Goal: Task Accomplishment & Management: Use online tool/utility

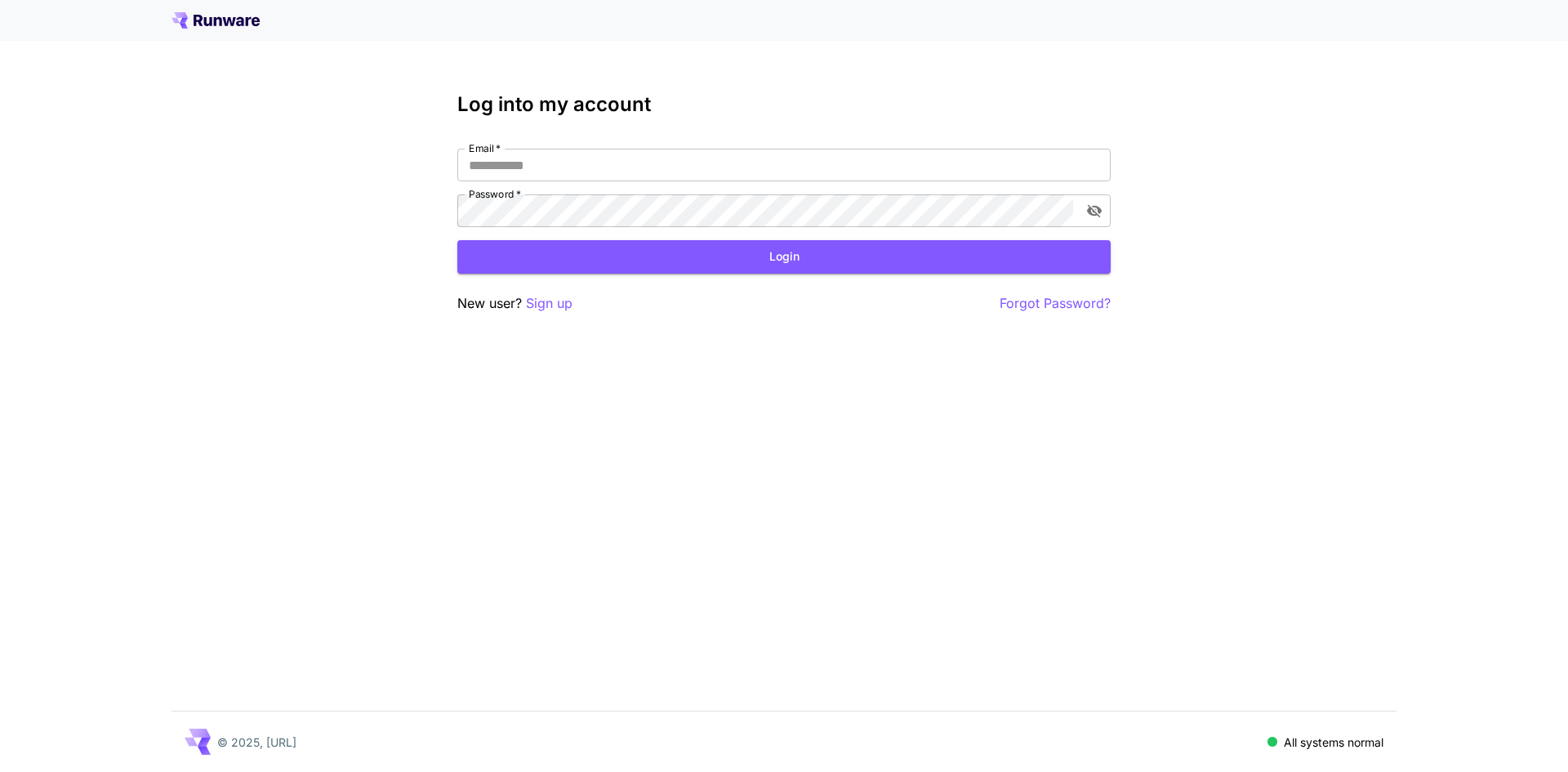
type input "**********"
click at [561, 258] on button "Login" at bounding box center [784, 256] width 653 height 33
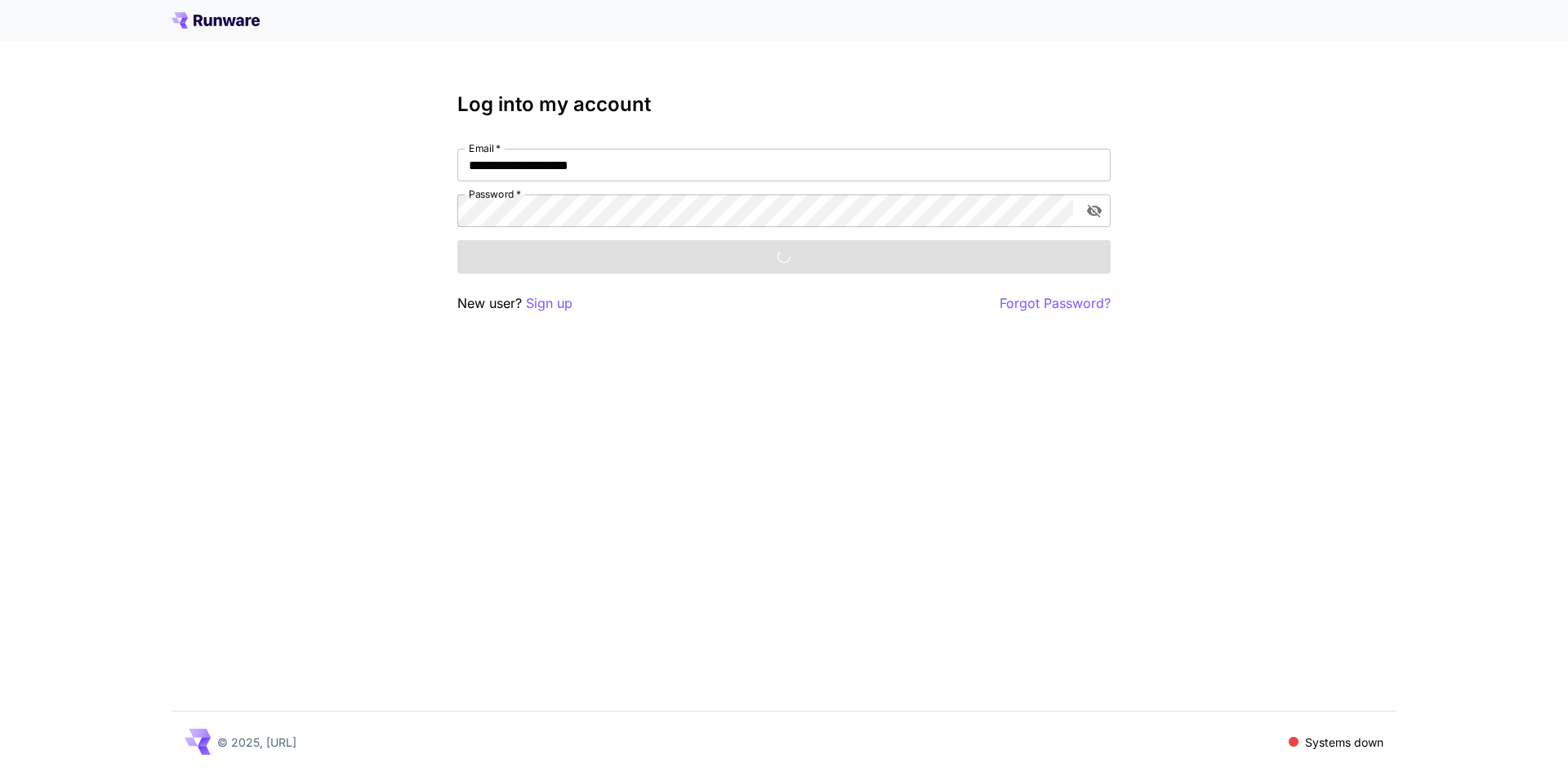
click at [756, 253] on div "Login" at bounding box center [784, 256] width 653 height 33
click at [741, 526] on div "**********" at bounding box center [784, 386] width 1568 height 772
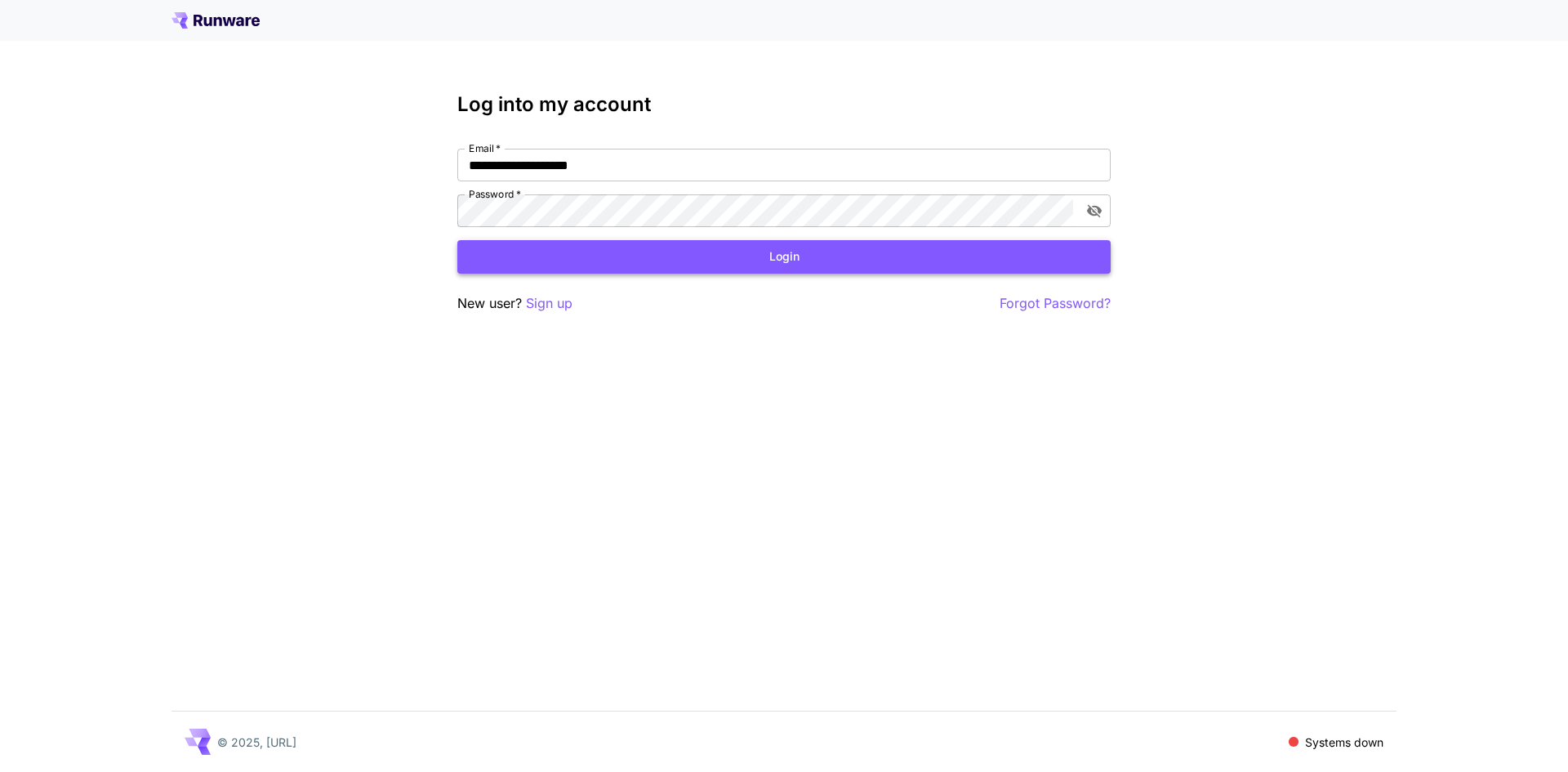
click at [814, 255] on button "Login" at bounding box center [784, 256] width 653 height 33
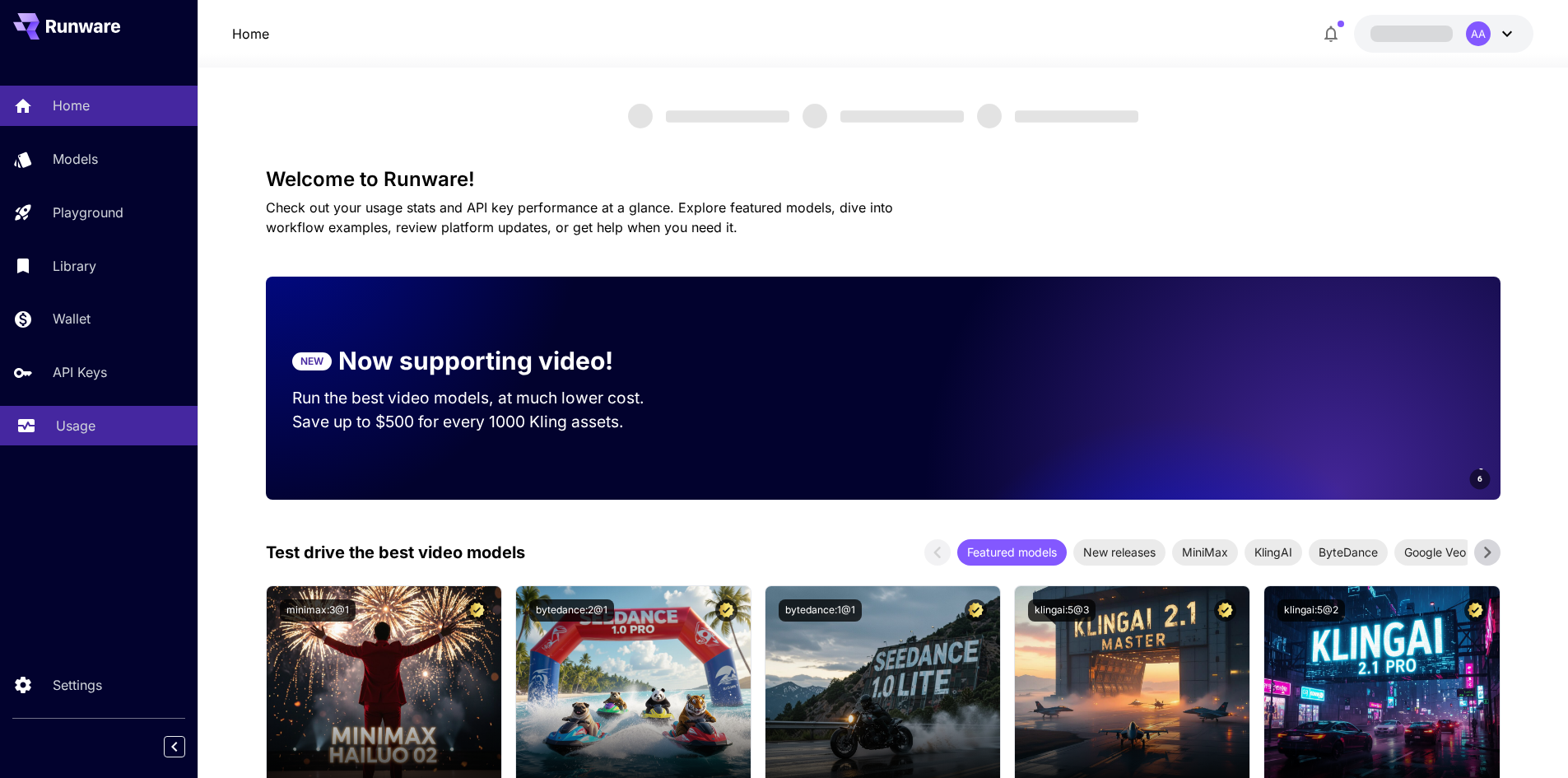
click at [66, 430] on p "Usage" at bounding box center [76, 426] width 40 height 20
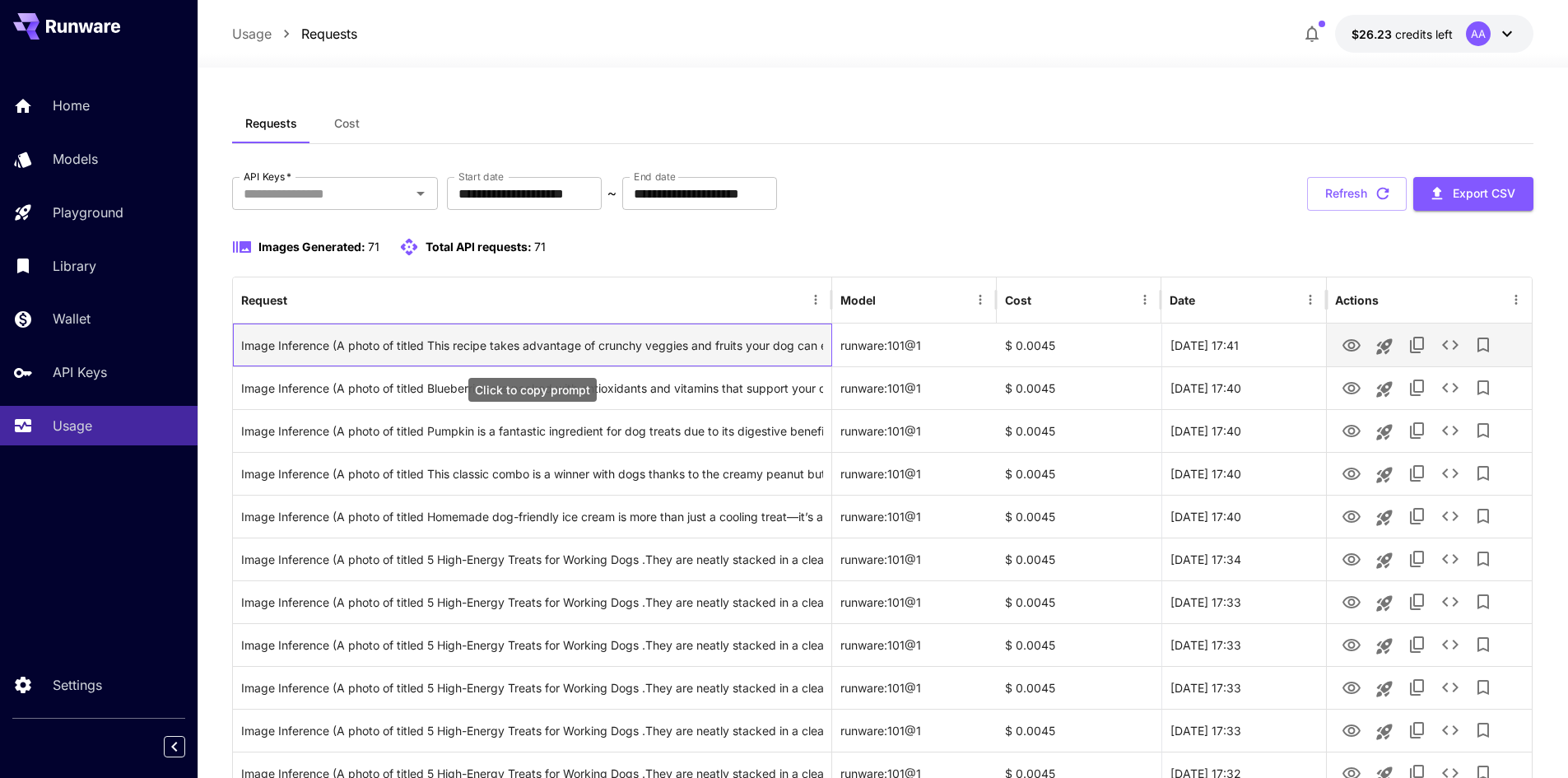
click at [574, 347] on div "Image Inference (A photo of titled This recipe takes advantage of crunchy veggi…" at bounding box center [533, 345] width 582 height 42
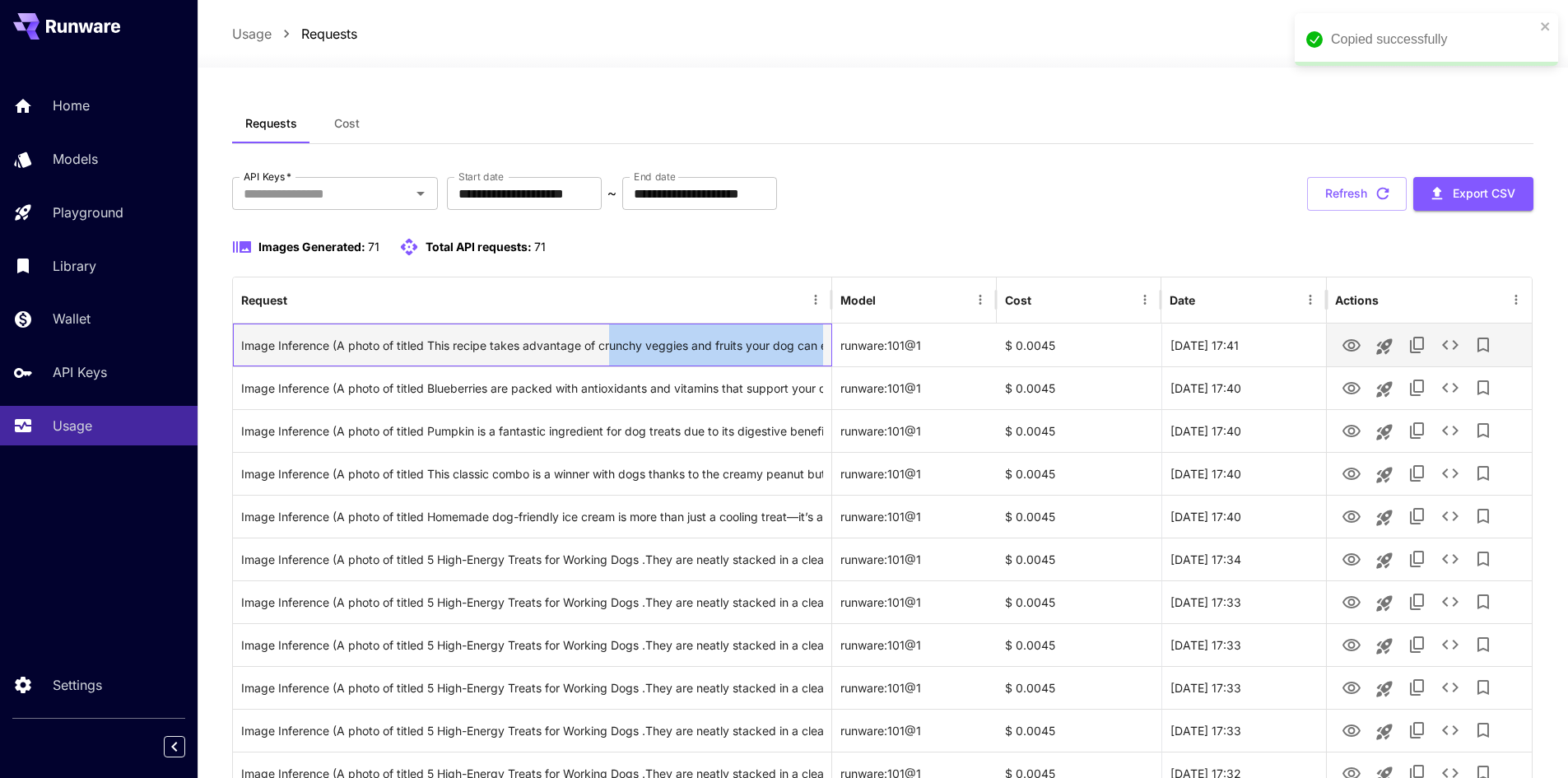
drag, startPoint x: 612, startPoint y: 347, endPoint x: 838, endPoint y: 354, distance: 226.1
click at [838, 354] on div "Image Inference (A photo of titled This recipe takes advantage of crunchy veggi…" at bounding box center [882, 344] width 1299 height 43
click at [728, 347] on div "Image Inference (A photo of titled This recipe takes advantage of crunchy veggi…" at bounding box center [533, 345] width 582 height 42
drag, startPoint x: 746, startPoint y: 345, endPoint x: 861, endPoint y: 348, distance: 115.0
click at [861, 348] on div "Image Inference (A photo of titled This recipe takes advantage of crunchy veggi…" at bounding box center [882, 344] width 1299 height 43
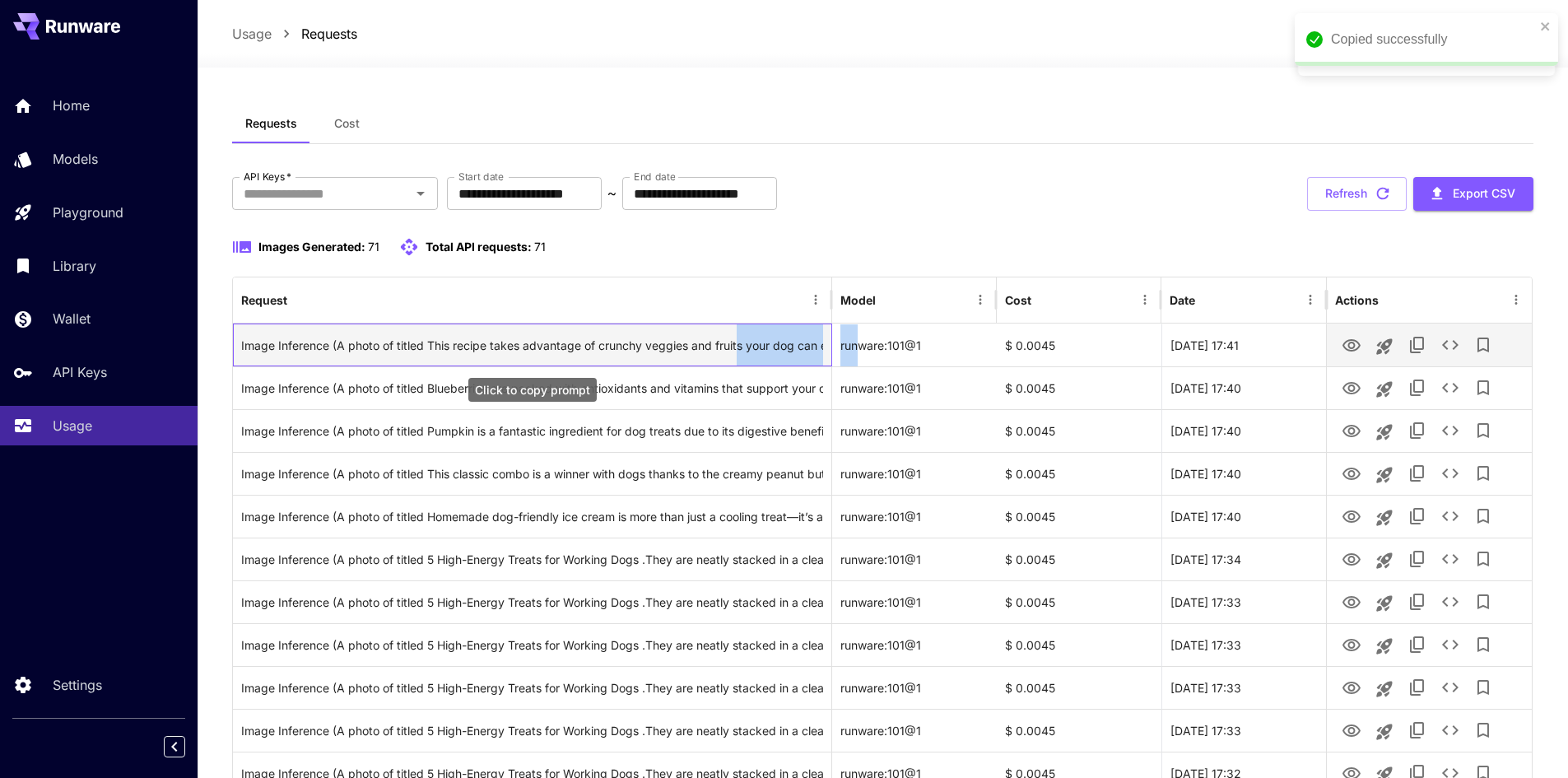
click at [755, 345] on div "Image Inference (A photo of titled This recipe takes advantage of crunchy veggi…" at bounding box center [533, 345] width 582 height 42
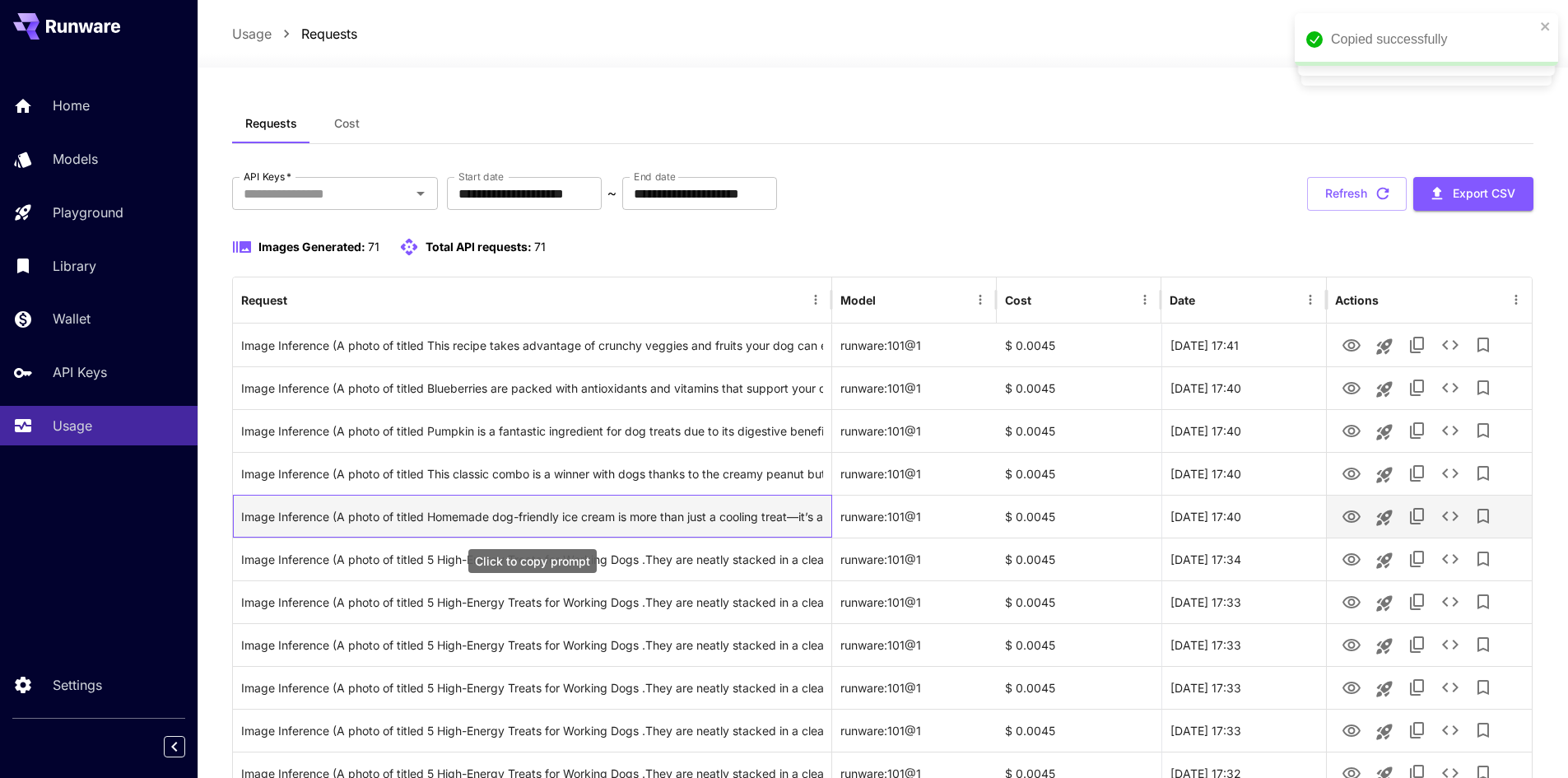
click at [619, 501] on div "Image Inference (A photo of titled Homemade dog-friendly ice cream is more than…" at bounding box center [533, 517] width 582 height 42
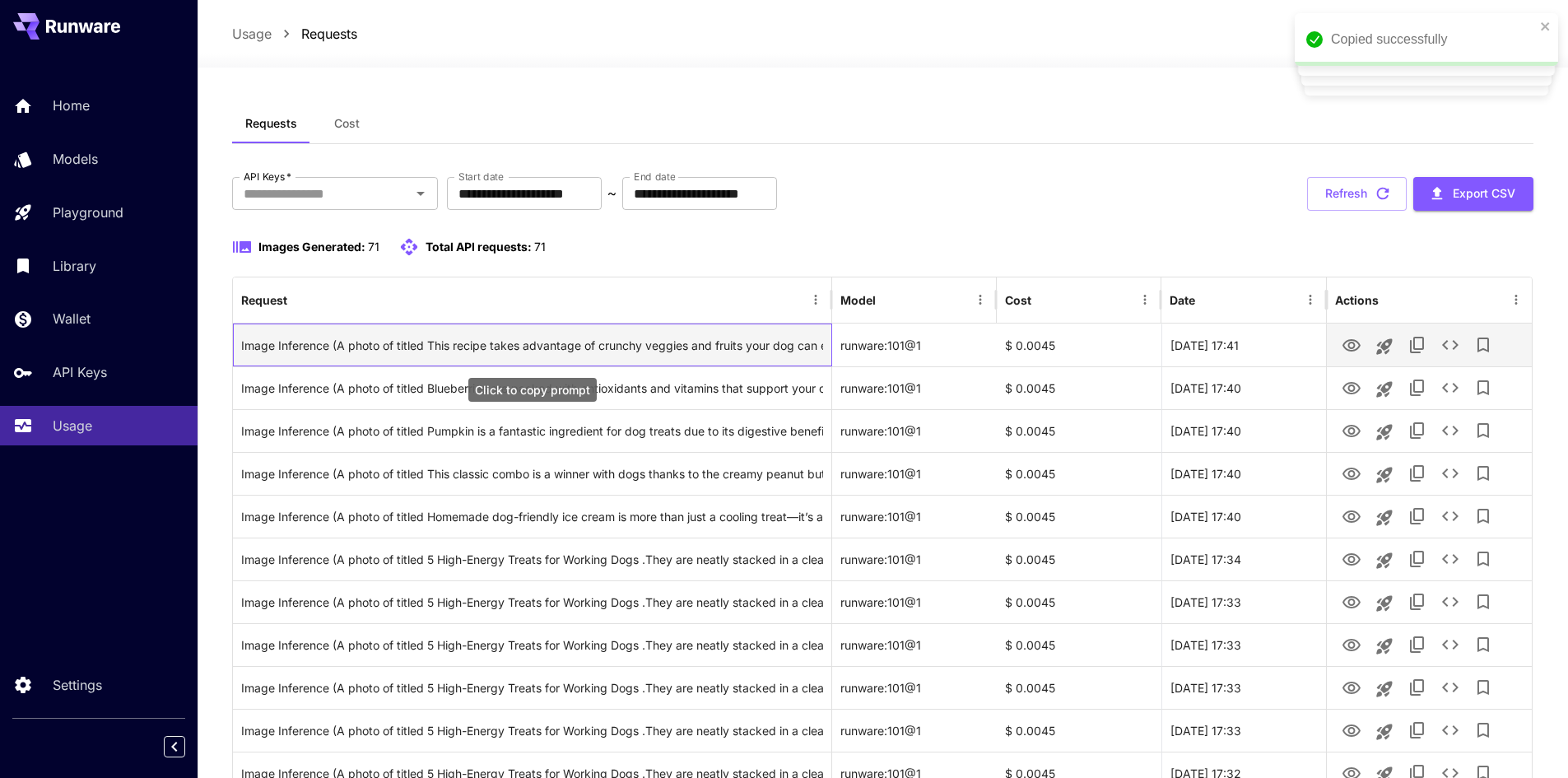
click at [575, 348] on div "Image Inference (A photo of titled This recipe takes advantage of crunchy veggi…" at bounding box center [533, 345] width 582 height 42
